Goal: Task Accomplishment & Management: Manage account settings

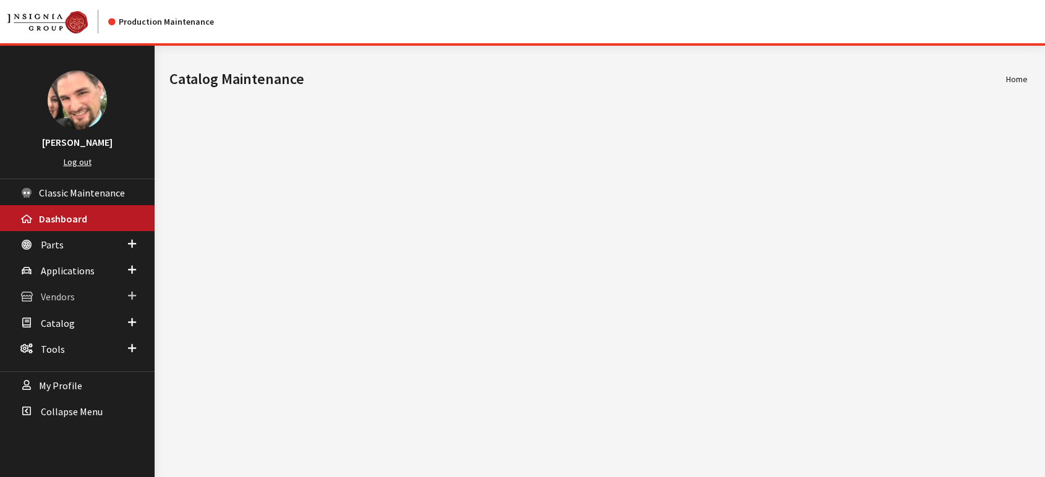
click at [63, 299] on span "Vendors" at bounding box center [58, 297] width 34 height 12
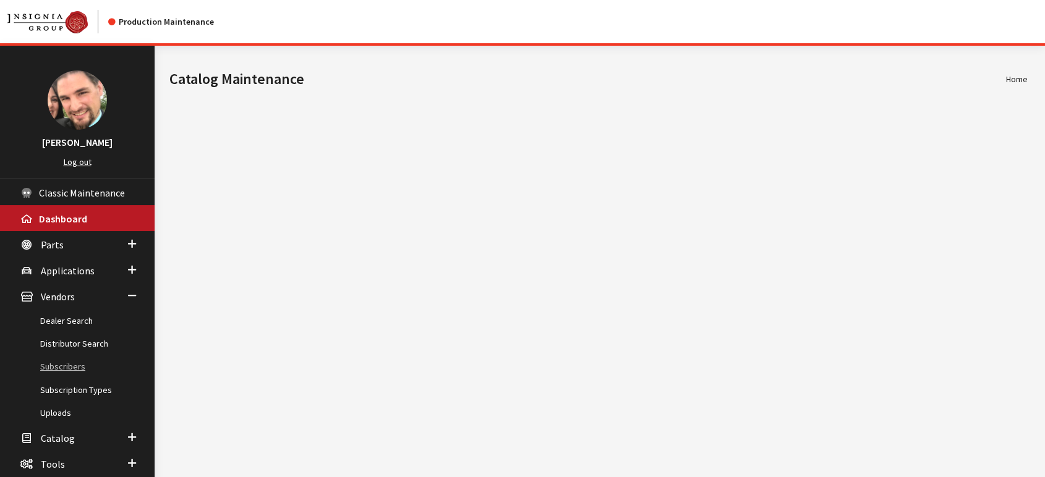
click at [72, 365] on link "Subscribers" at bounding box center [77, 366] width 155 height 23
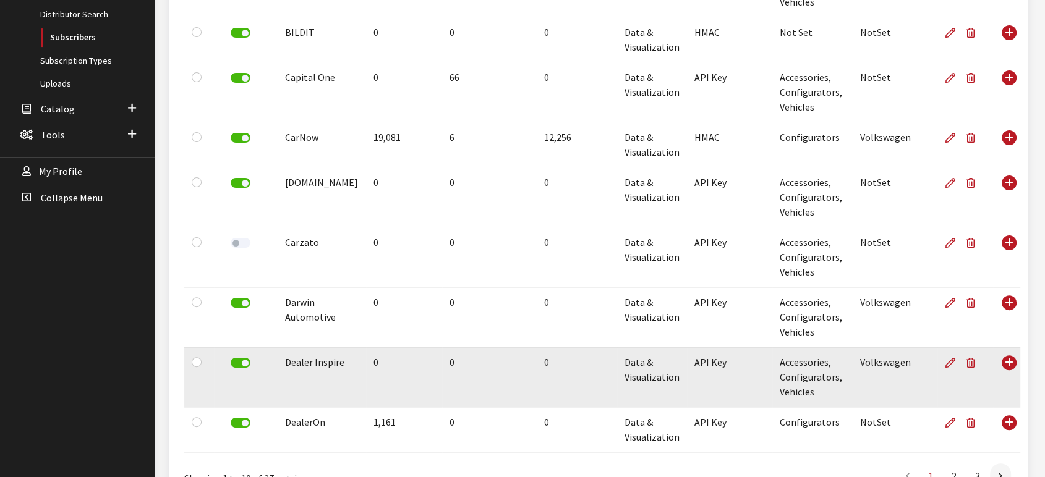
scroll to position [407, 0]
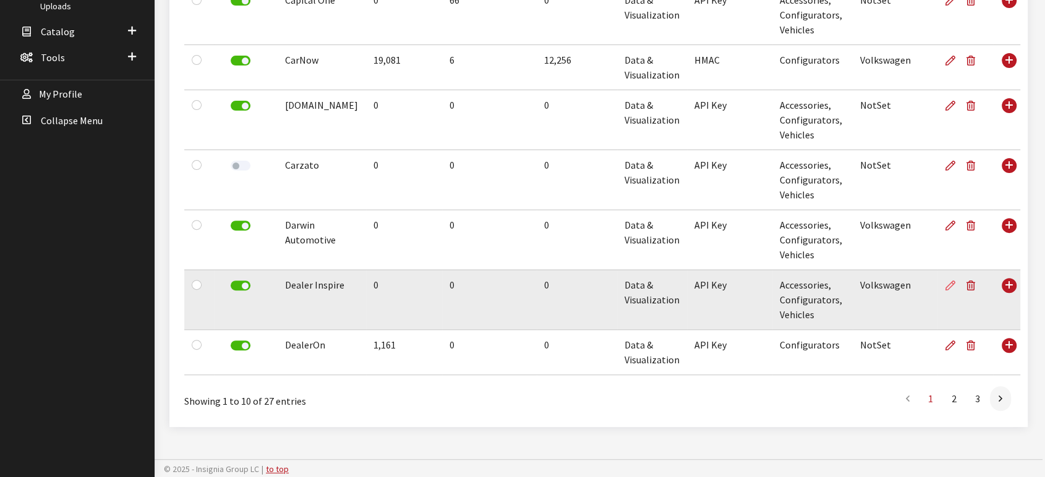
click at [945, 287] on icon at bounding box center [950, 286] width 10 height 10
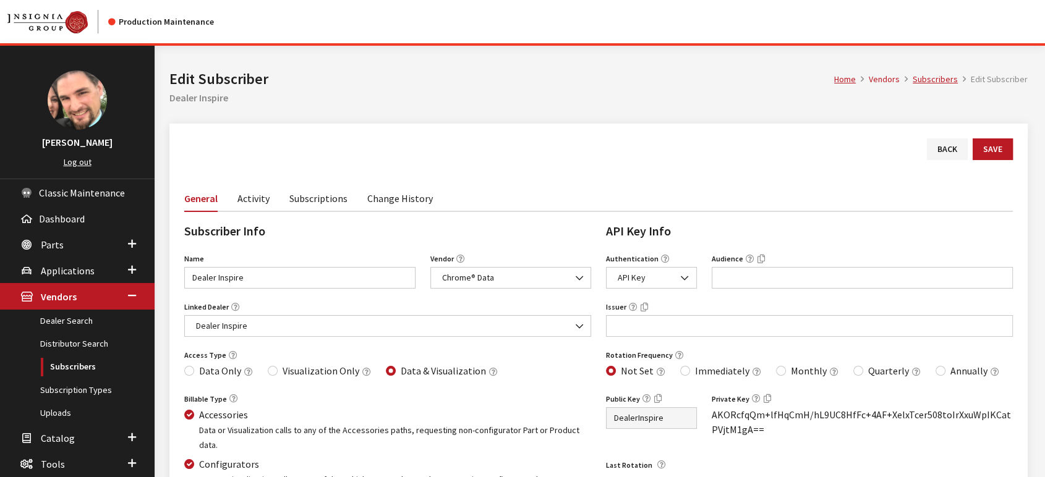
click at [250, 205] on link "Activity" at bounding box center [253, 198] width 32 height 26
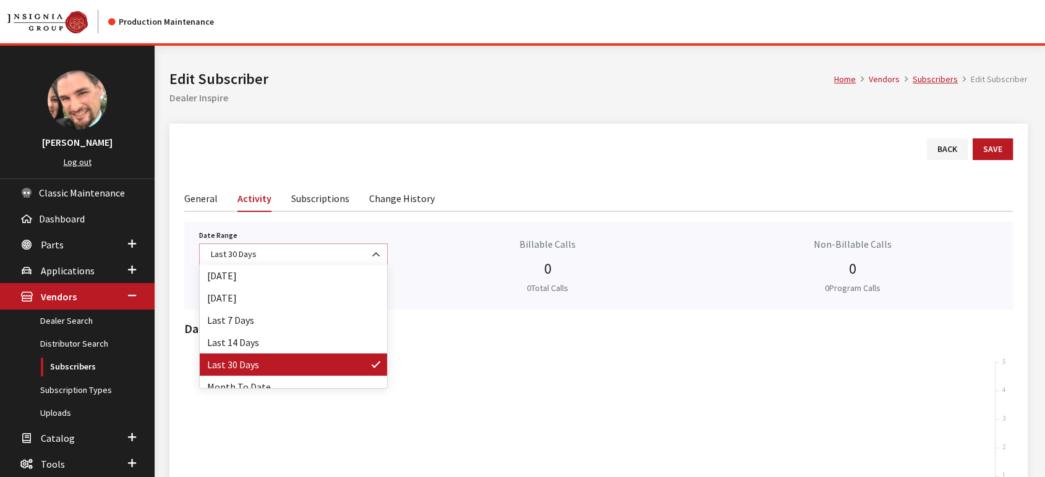
click at [372, 249] on b at bounding box center [372, 249] width 0 height 0
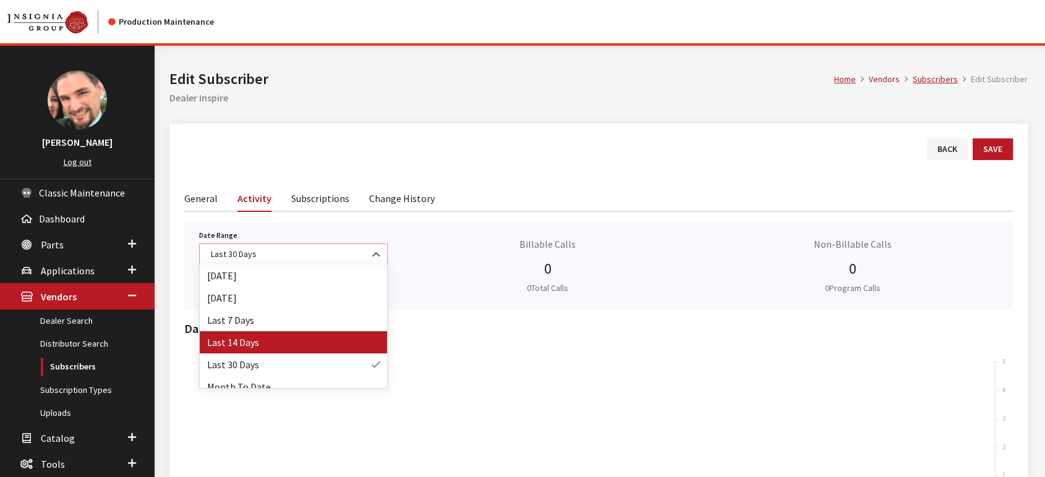
scroll to position [54, 0]
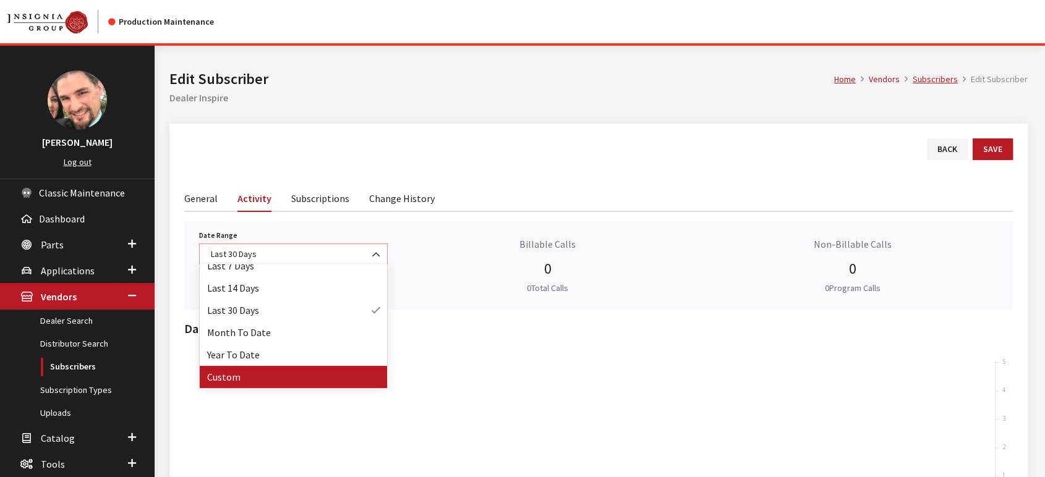
select select "128"
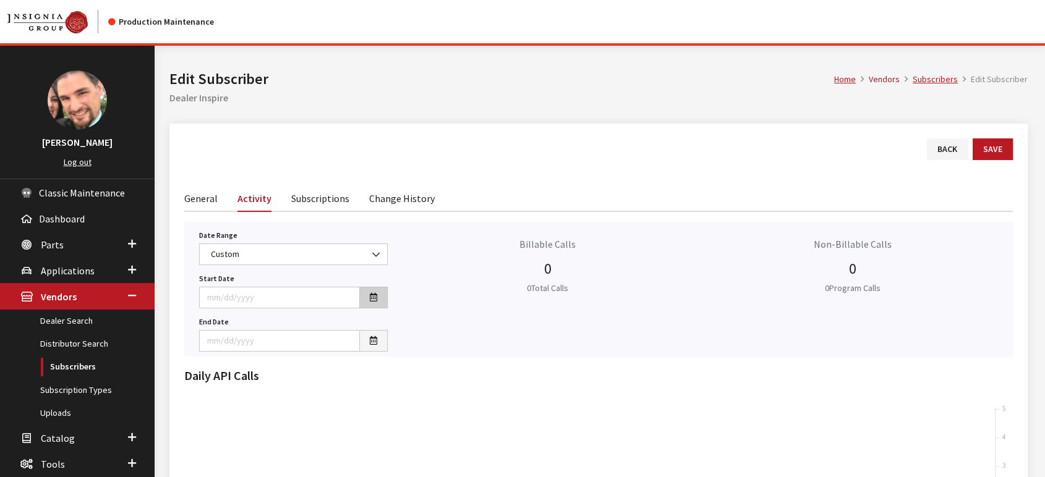
click at [379, 299] on button "button" at bounding box center [373, 298] width 28 height 22
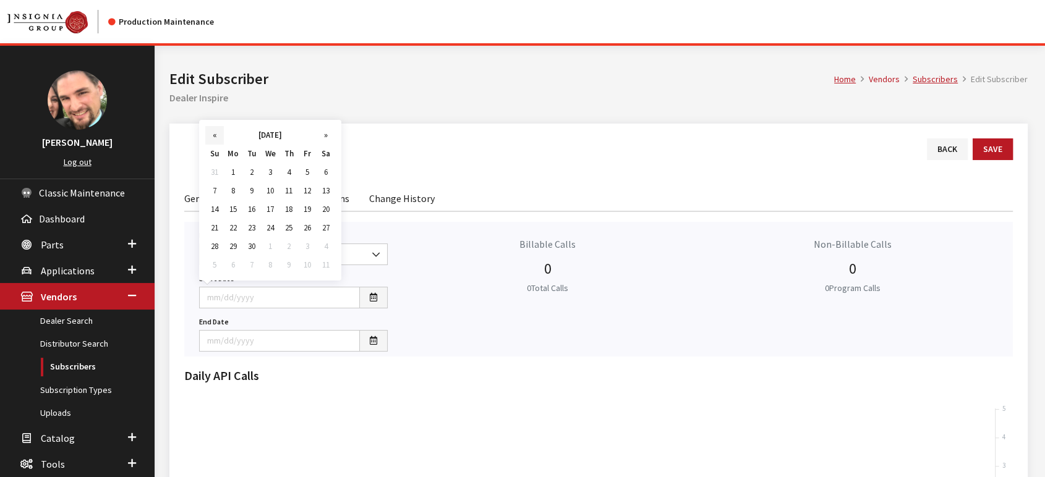
click at [213, 138] on th "«" at bounding box center [214, 135] width 19 height 19
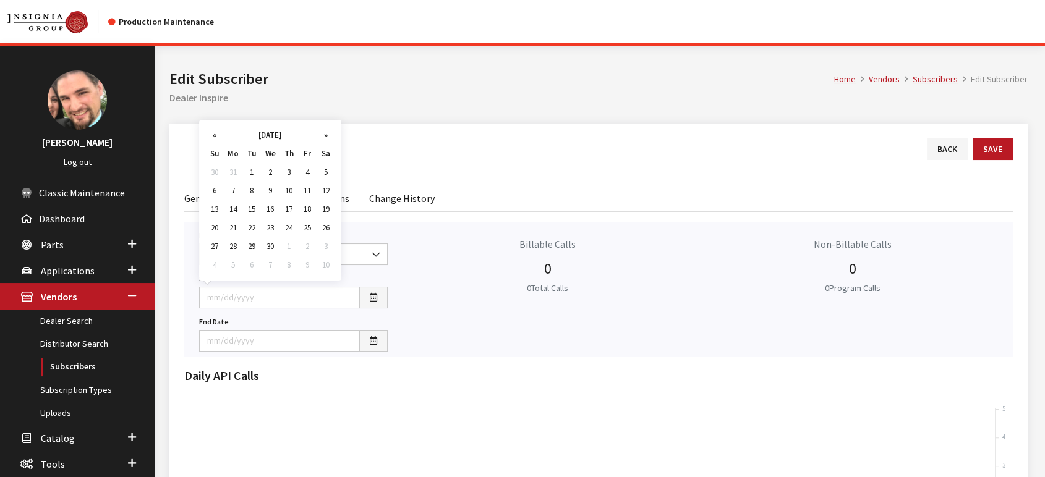
click at [258, 137] on th "[DATE]" at bounding box center [270, 135] width 93 height 19
click at [213, 135] on th "«" at bounding box center [214, 135] width 19 height 19
click at [267, 135] on th "2023" at bounding box center [269, 135] width 90 height 19
click at [221, 195] on span "2023" at bounding box center [221, 198] width 29 height 33
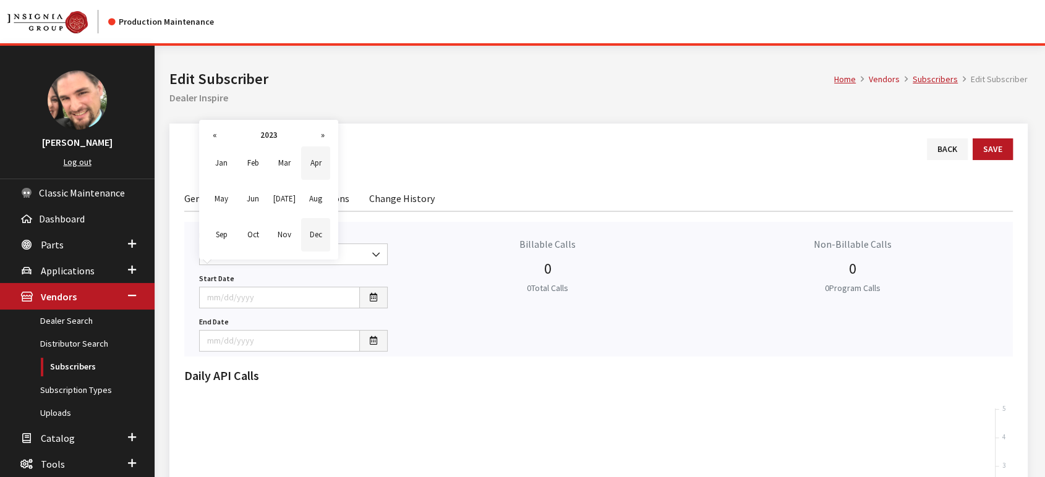
click at [320, 236] on span "Dec" at bounding box center [315, 234] width 29 height 33
click at [311, 170] on td "1" at bounding box center [307, 172] width 19 height 19
type input "[DATE]"
click at [376, 342] on icon "button" at bounding box center [373, 341] width 7 height 9
click at [231, 271] on td "22" at bounding box center [233, 271] width 19 height 19
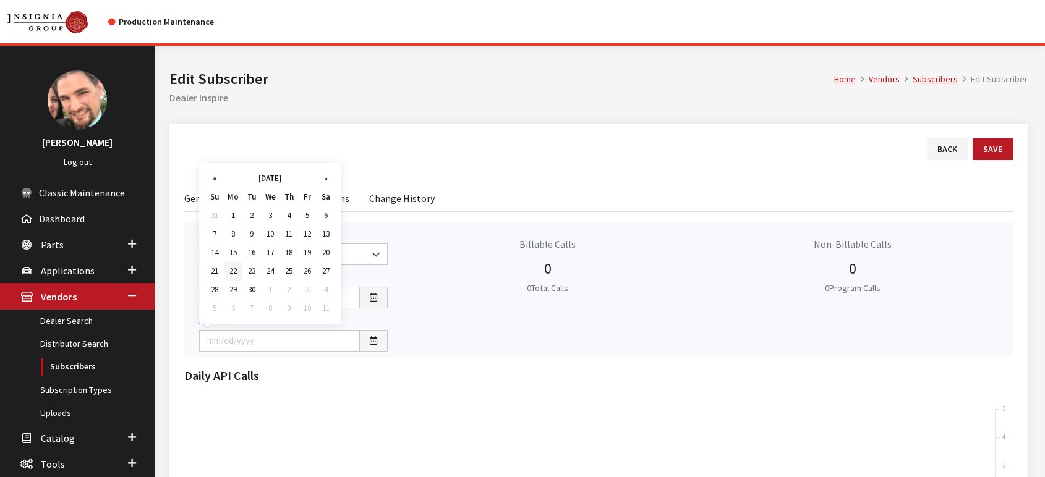
type input "[DATE]"
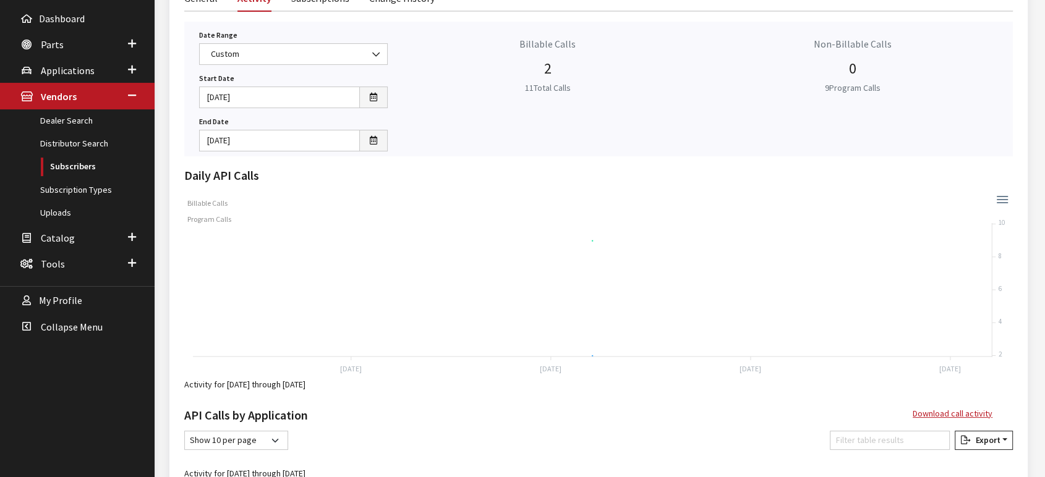
scroll to position [274, 0]
